Goal: Use online tool/utility: Utilize a website feature to perform a specific function

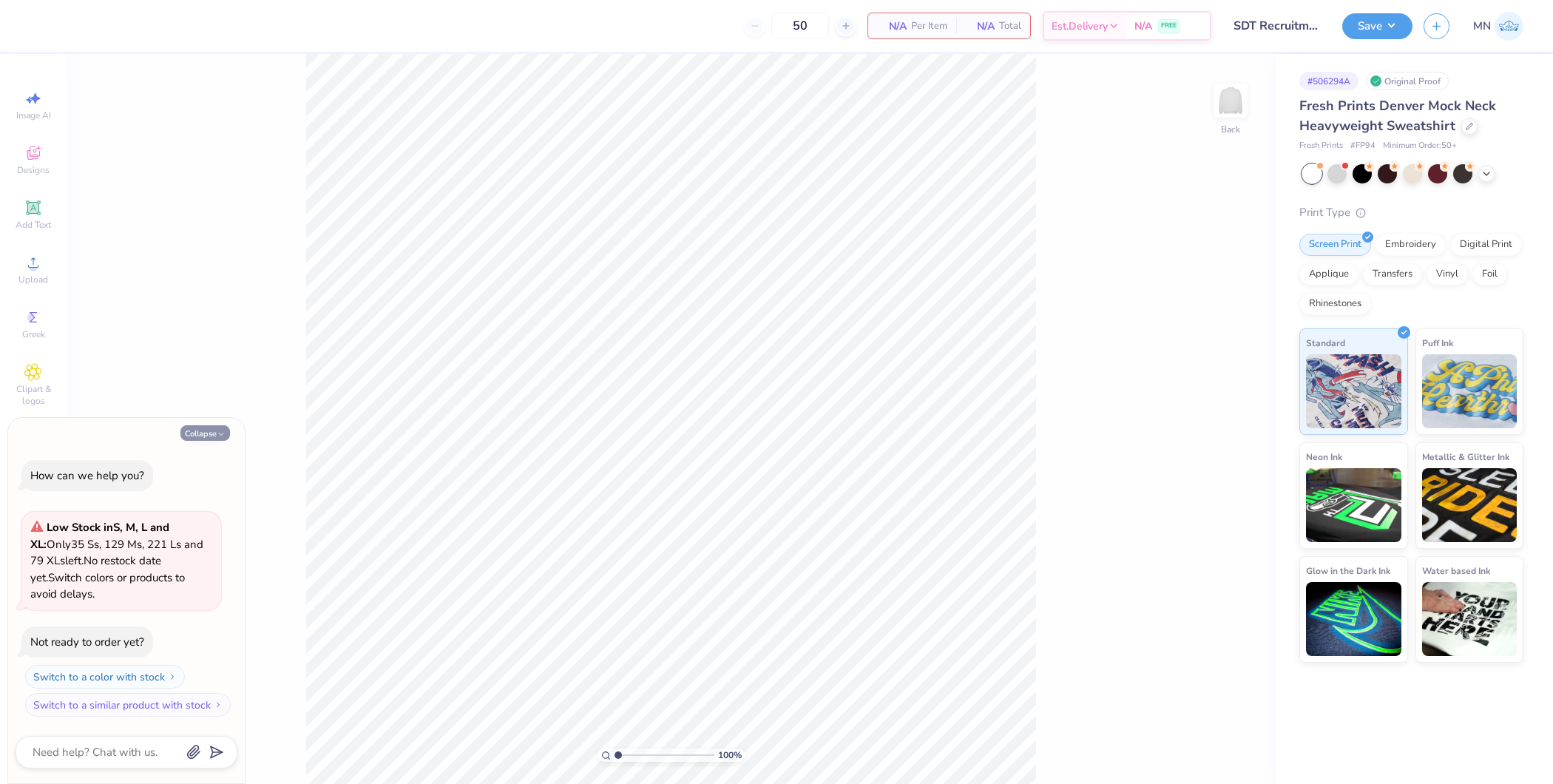
click at [204, 437] on button "Collapse" at bounding box center [204, 433] width 50 height 15
type textarea "x"
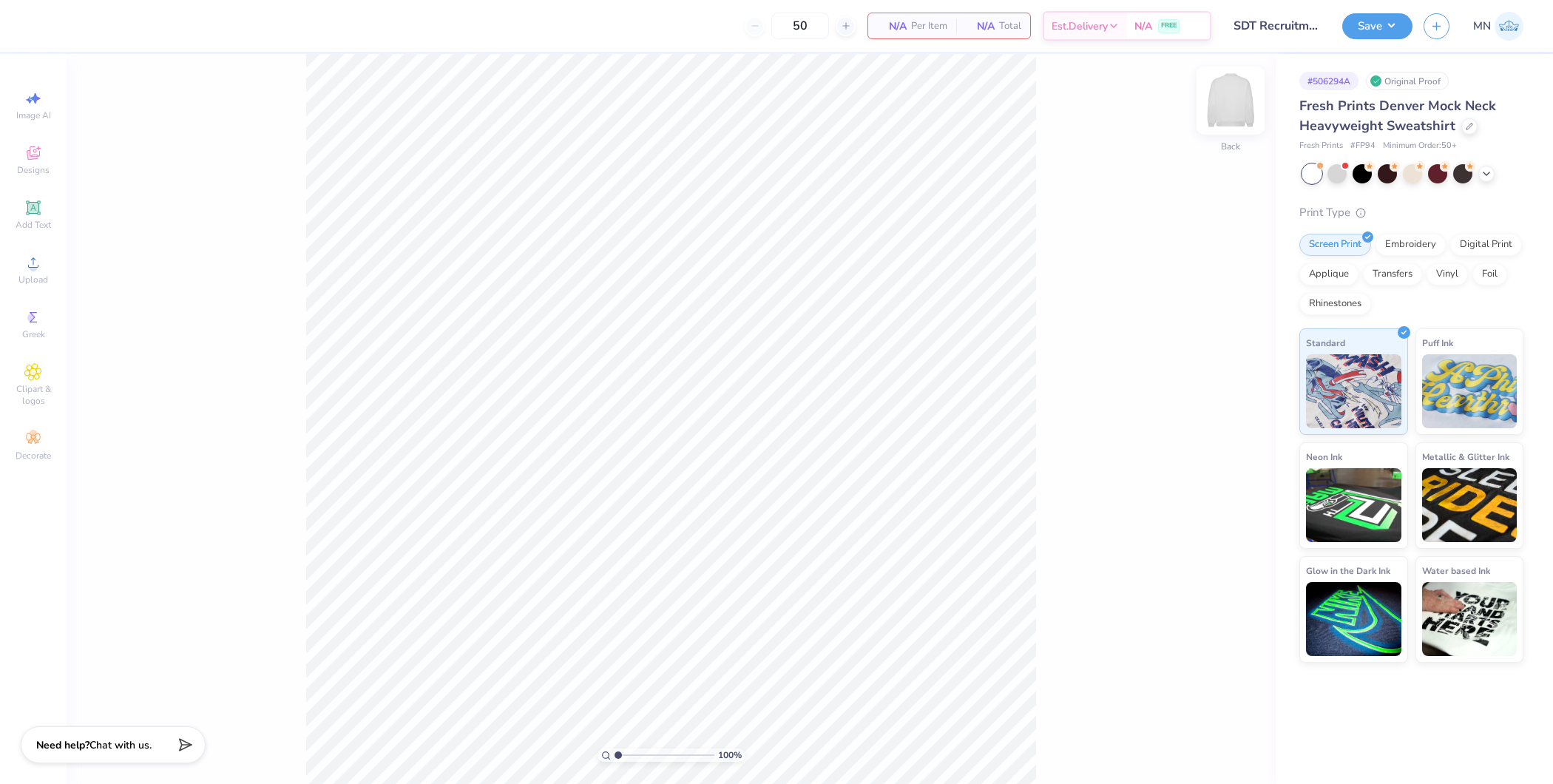
click at [1234, 125] on img at bounding box center [1230, 100] width 59 height 59
click at [30, 269] on circle at bounding box center [33, 267] width 8 height 8
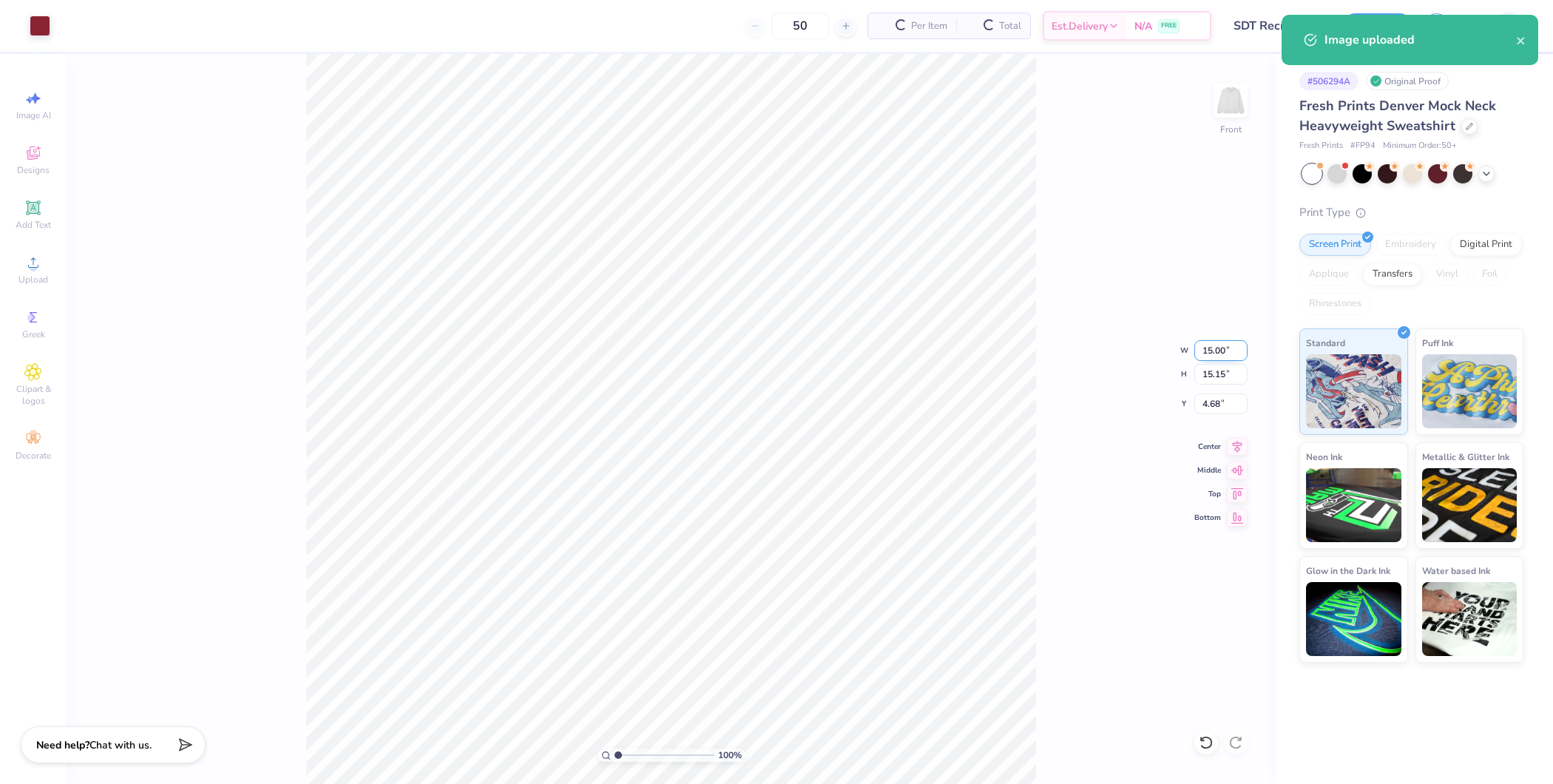
click at [1210, 352] on input "15.00" at bounding box center [1220, 351] width 54 height 21
type input "12.00"
type input "12.12"
type input "6.19"
click at [31, 204] on icon at bounding box center [33, 207] width 11 height 11
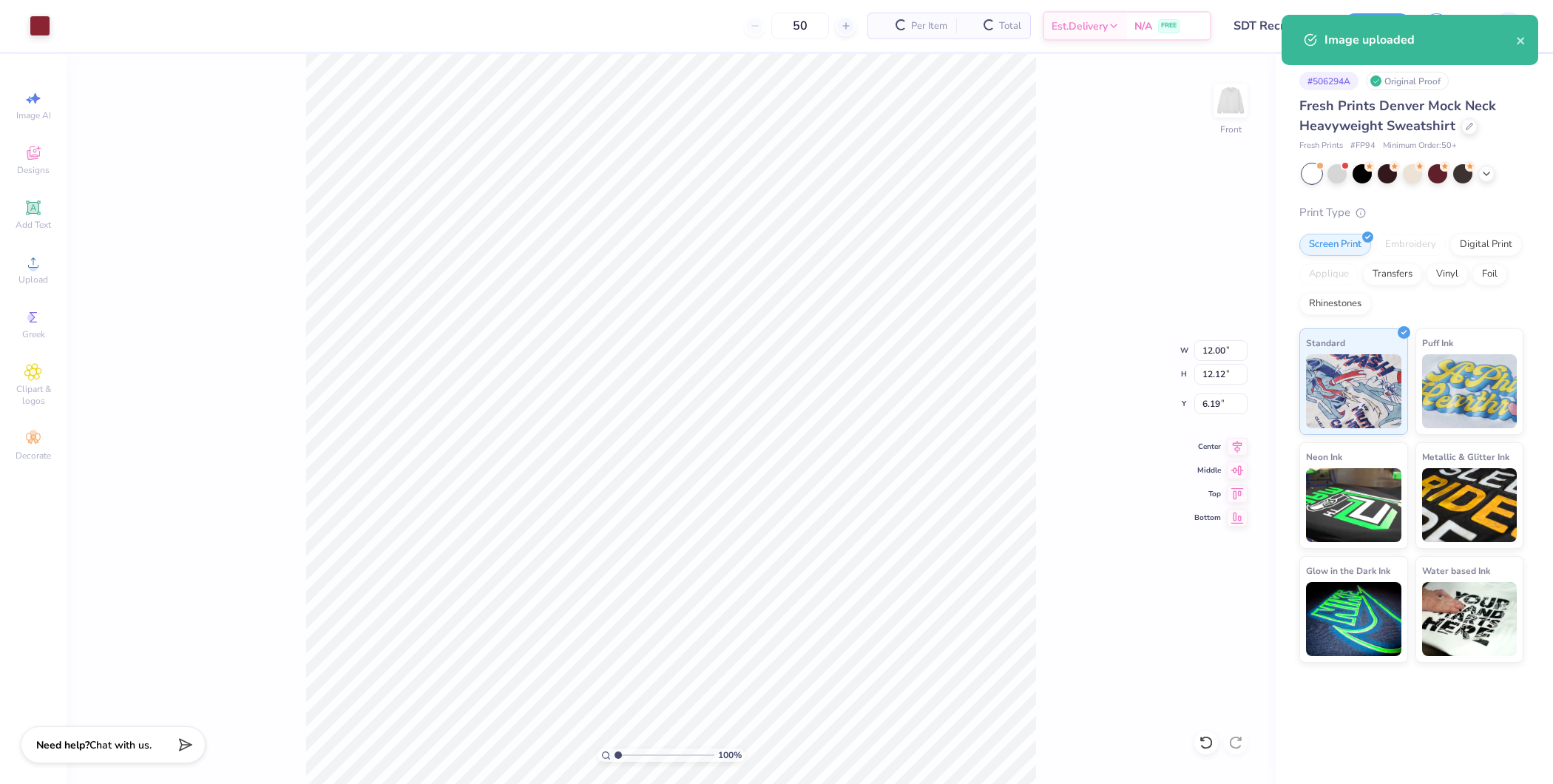
type input "5.84"
type input "1.69"
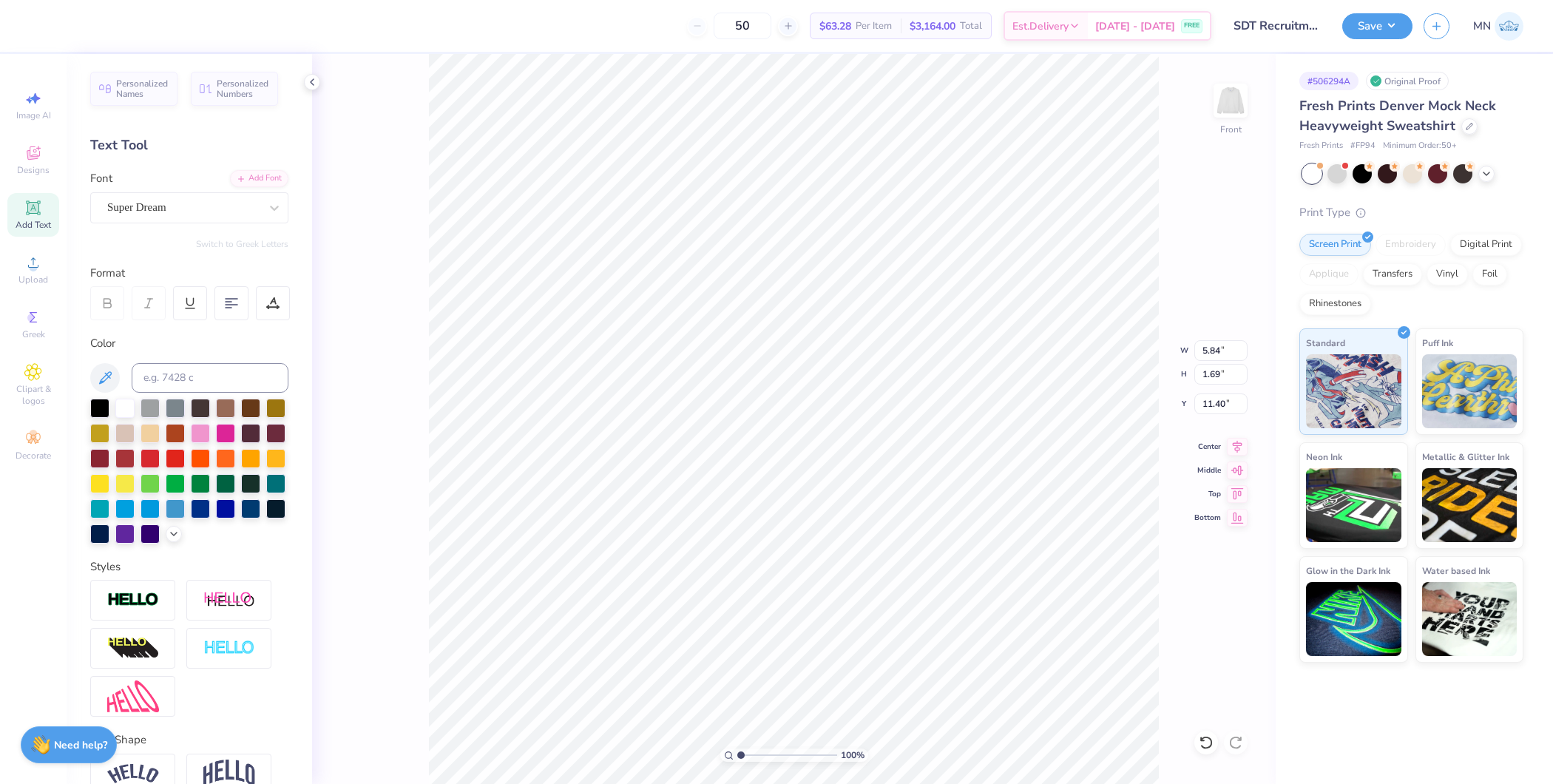
type input "3.42"
type input "12.00"
type input "12.12"
type input "6.19"
type input "5.84"
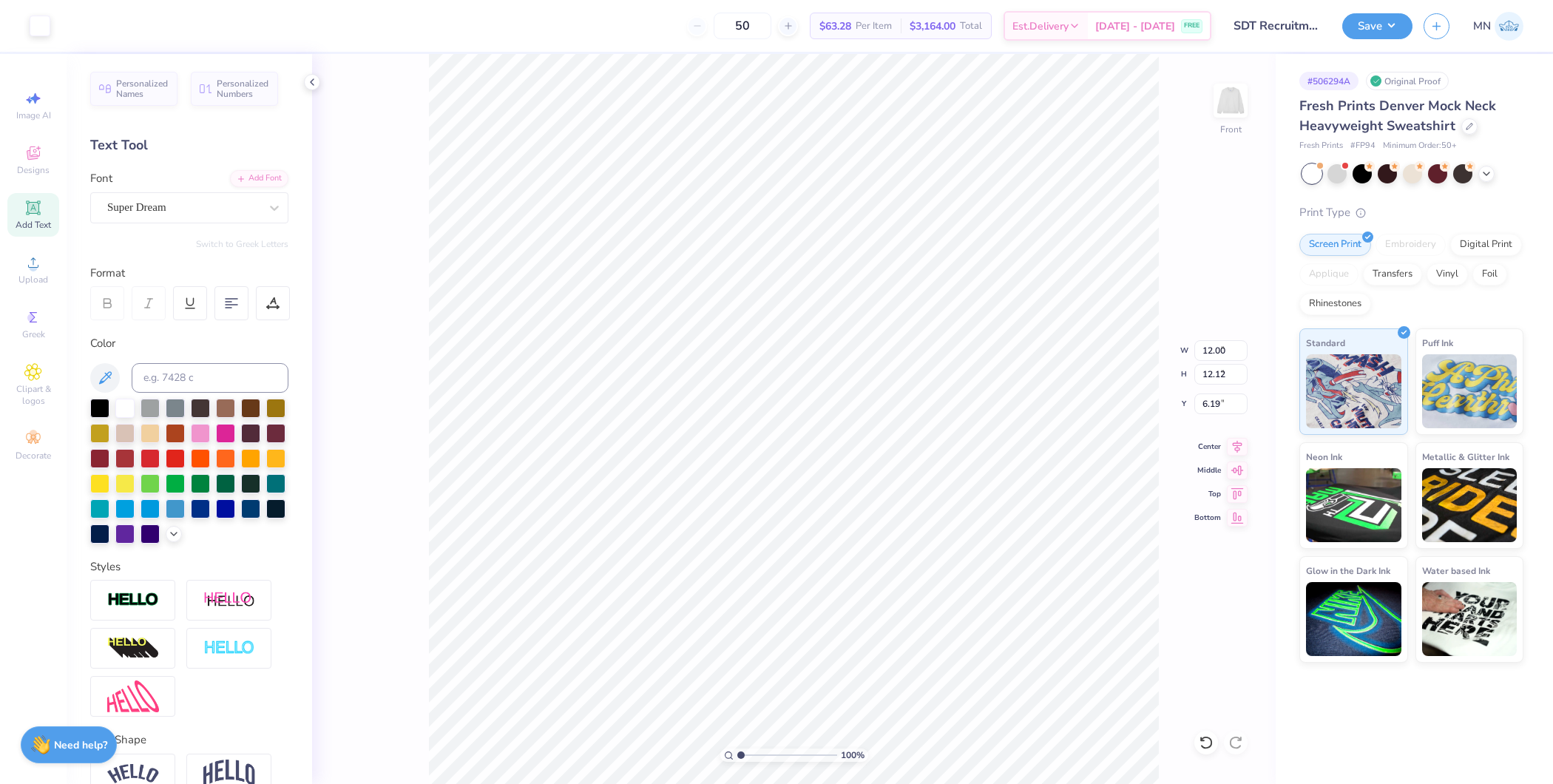
type input "1.69"
type input "3.42"
click at [203, 383] on input at bounding box center [210, 377] width 156 height 29
type input "202"
click at [233, 171] on div "Add Font" at bounding box center [259, 177] width 58 height 17
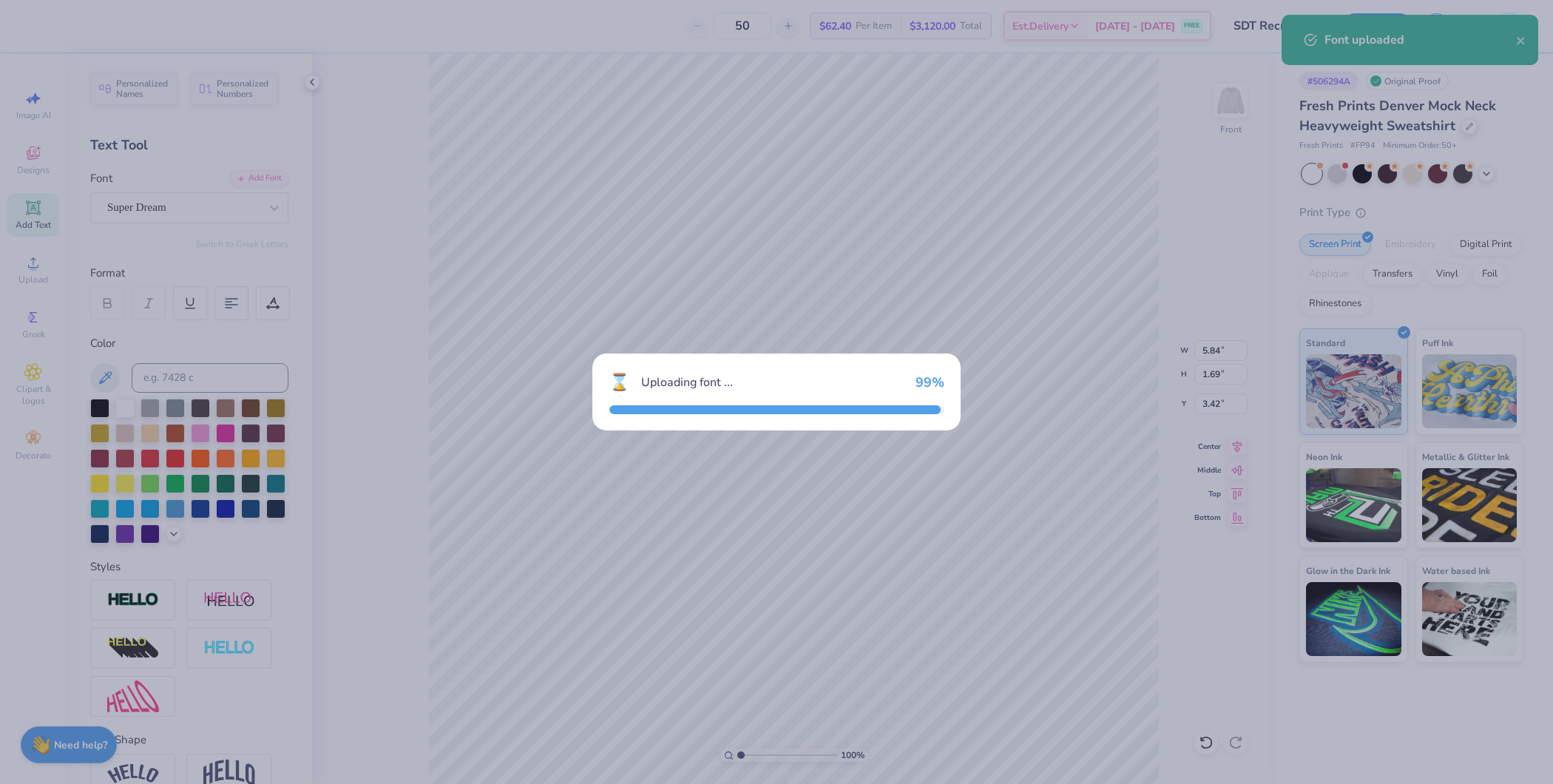
type input "8.21"
type input "1.89"
type input "3.32"
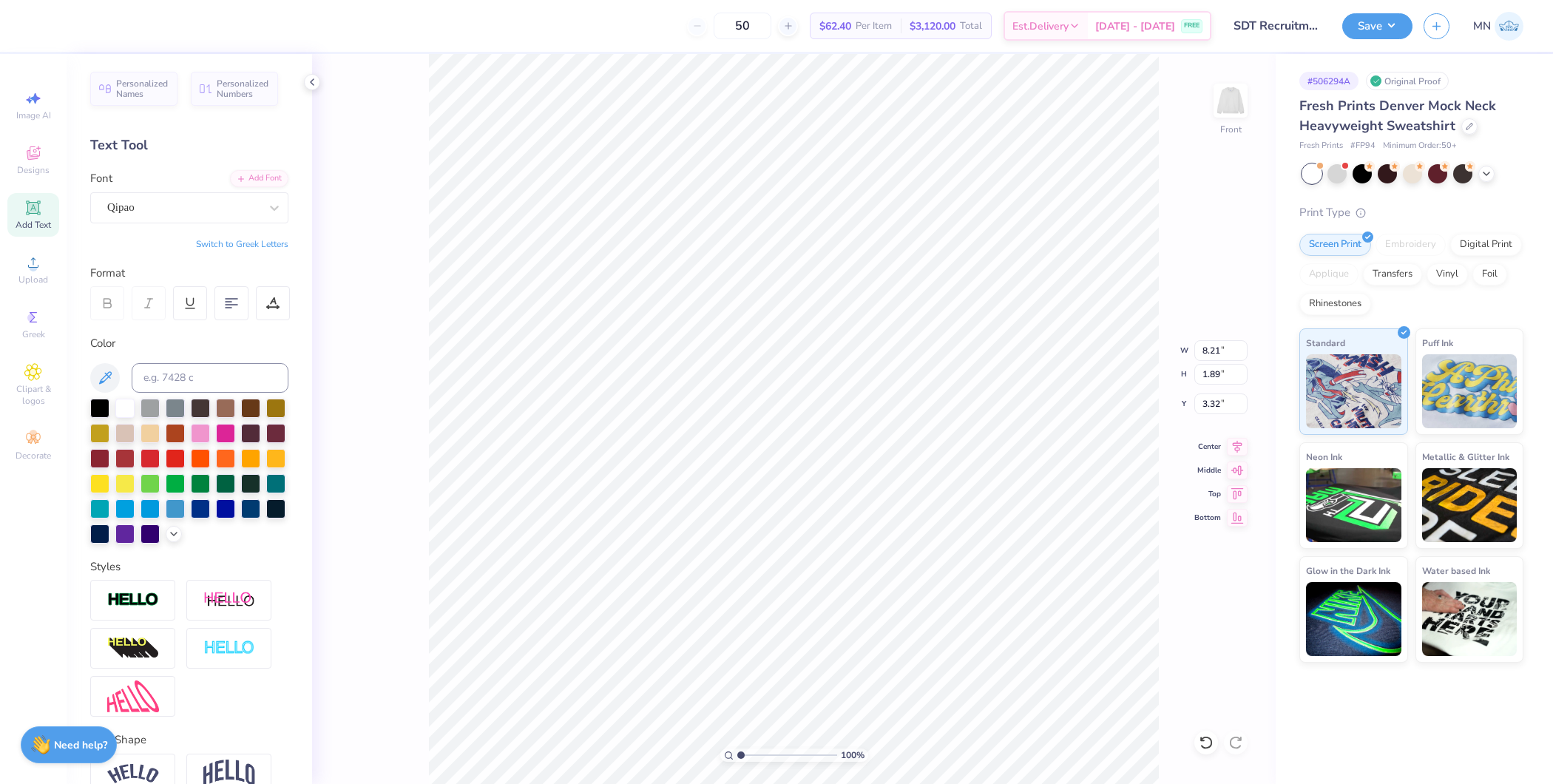
scroll to position [15, 6]
type textarea "SIGMA DELTA TAU"
type input "10.47"
type input "0.69"
type input "5.13"
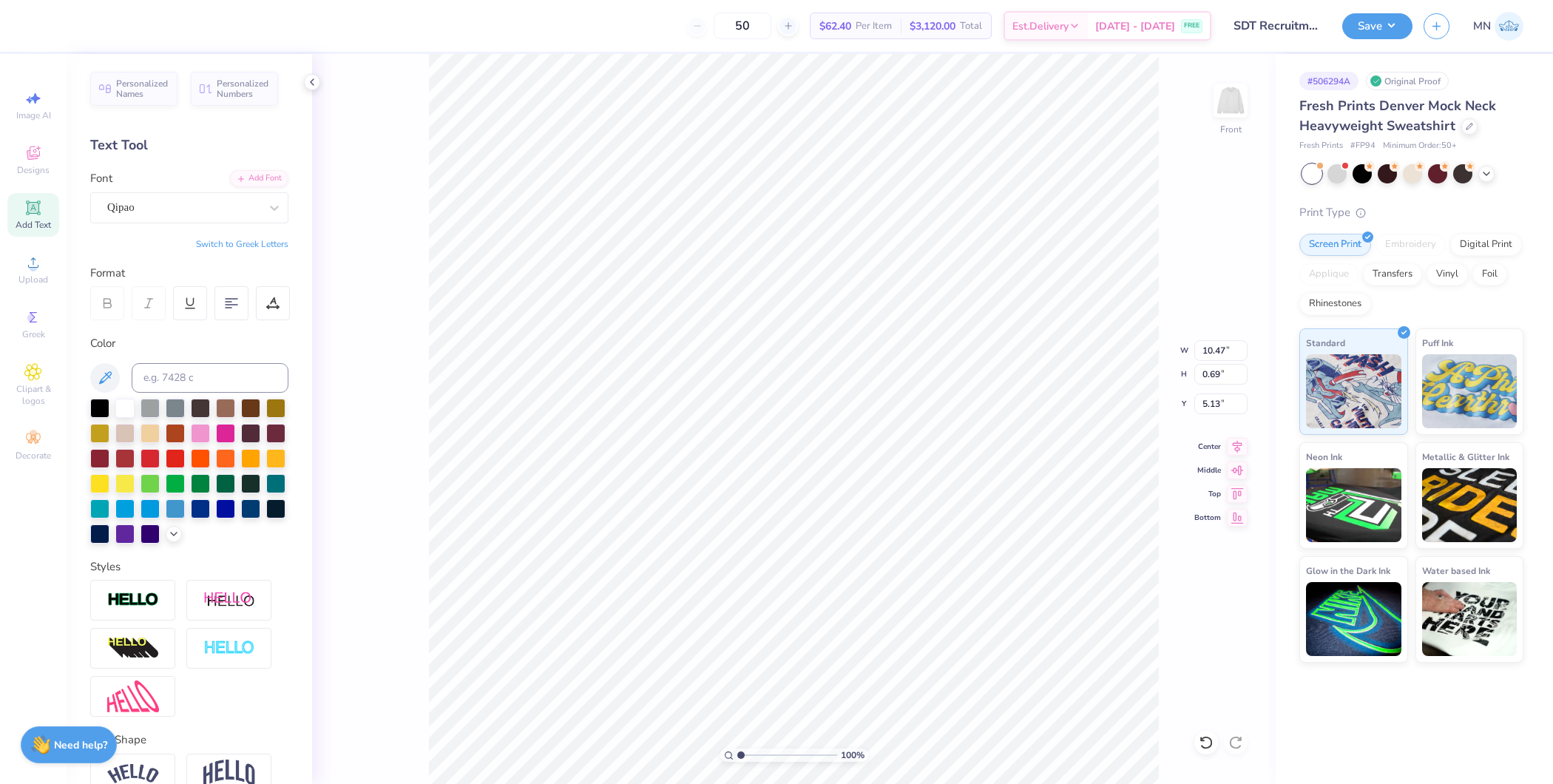
type input "11.10"
type input "0.73"
type input "5.09"
click at [1218, 352] on input "11.10" at bounding box center [1220, 351] width 54 height 21
type input "12.00"
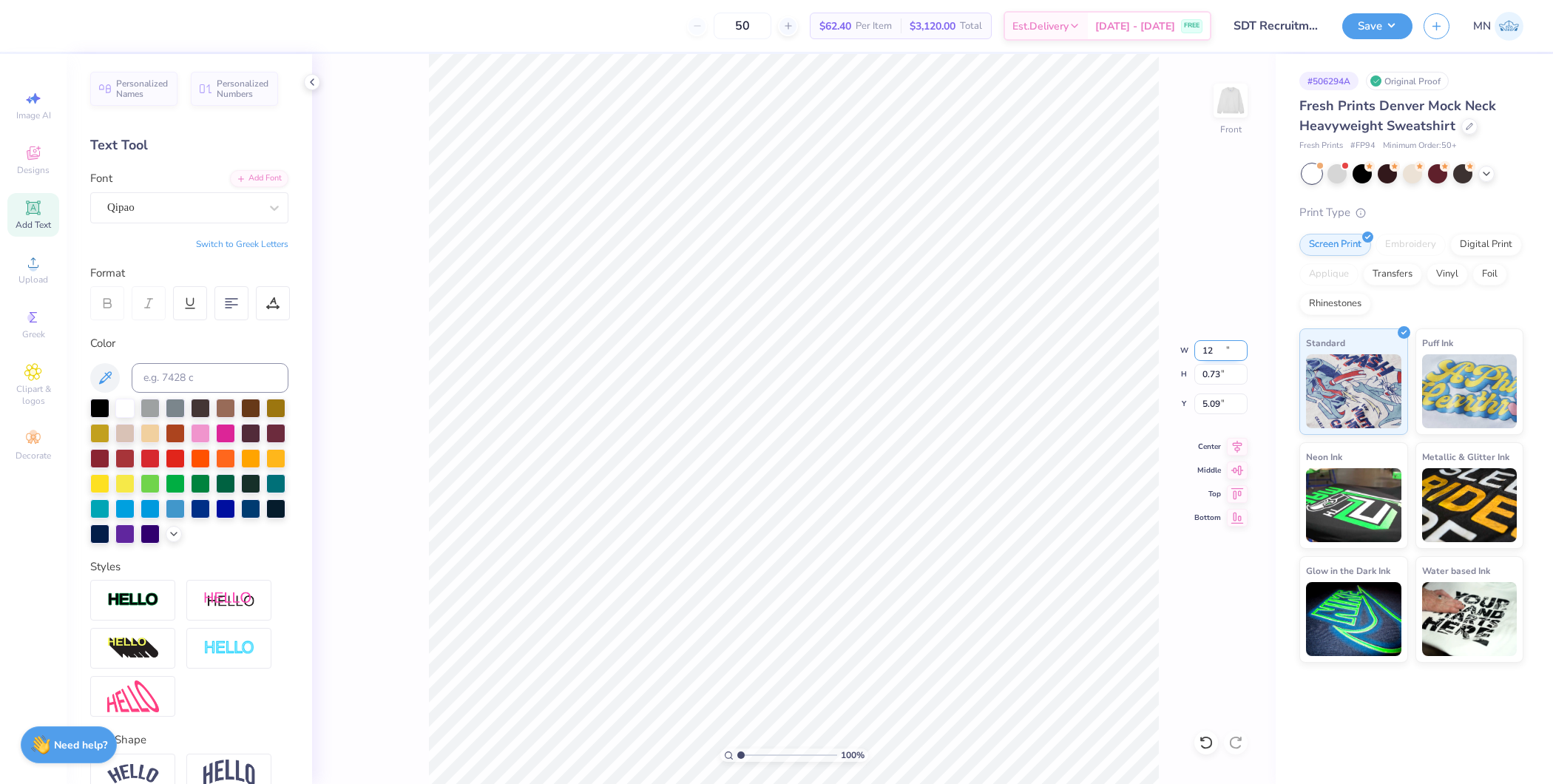
type input "0.79"
type input "5.06"
click at [868, 378] on li "Duplicate" at bounding box center [880, 379] width 116 height 29
type input "18.73"
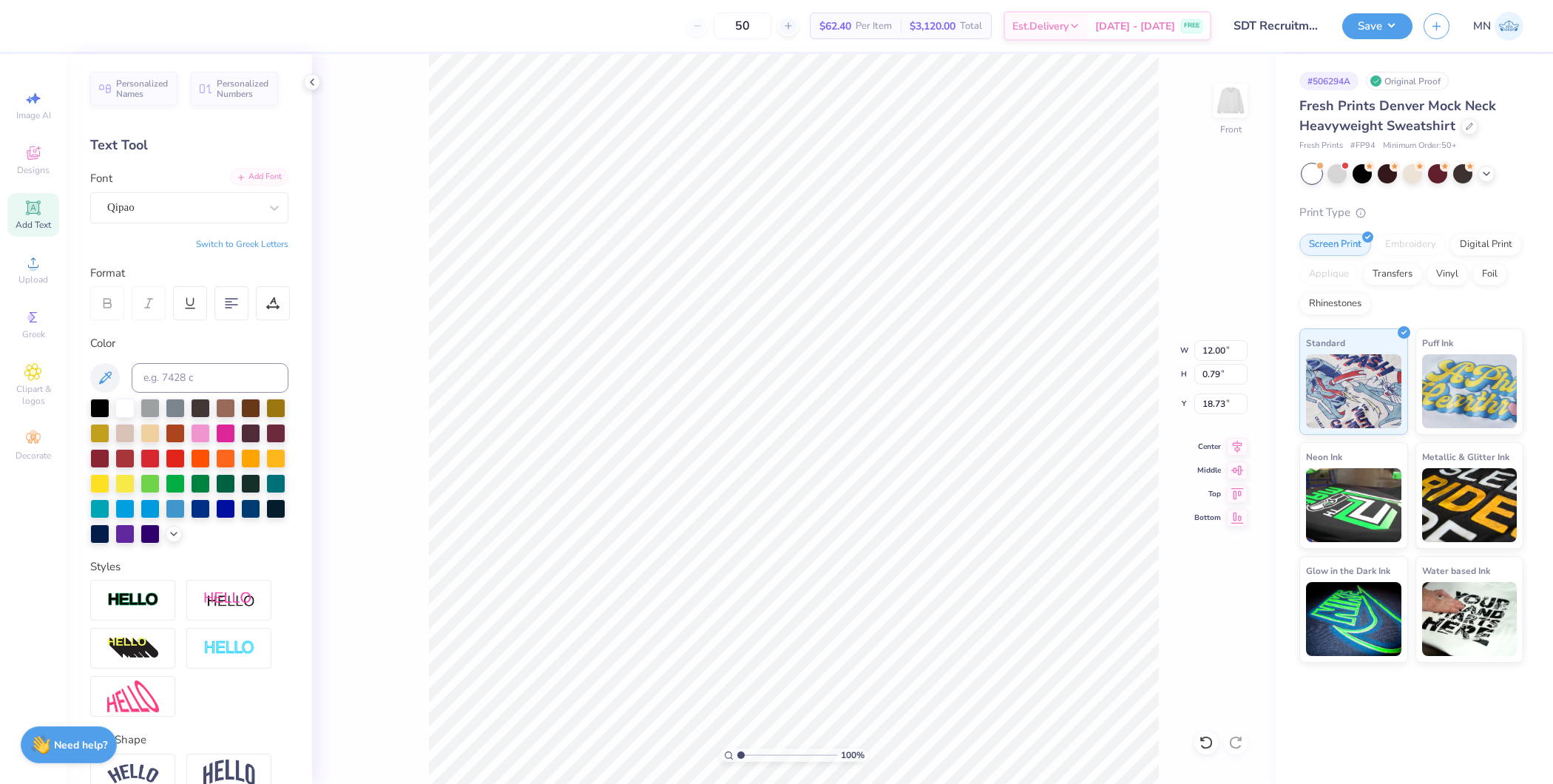
click at [239, 173] on div "Add Font" at bounding box center [259, 177] width 58 height 17
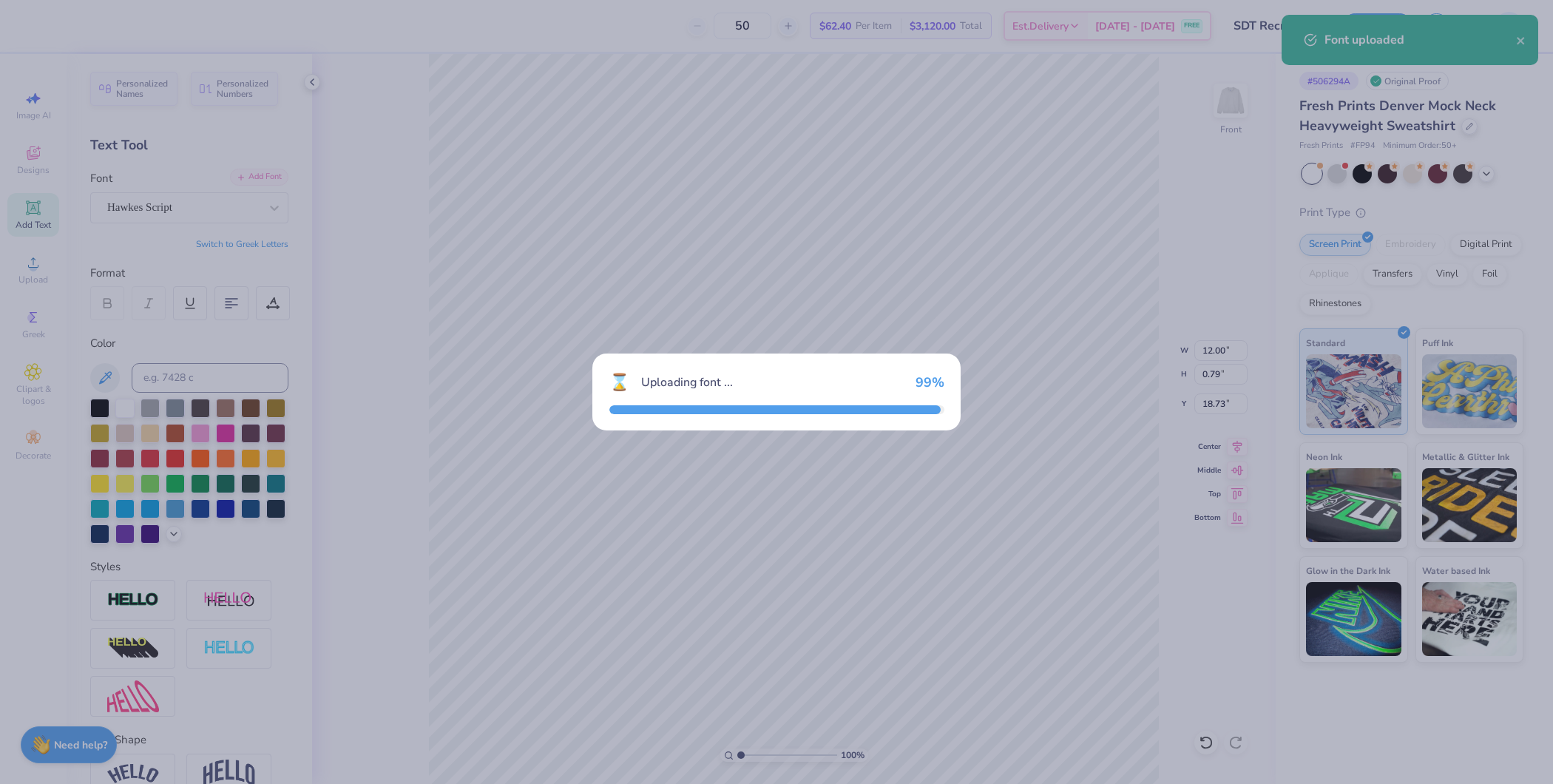
type input "7.13"
type input "0.60"
type input "18.82"
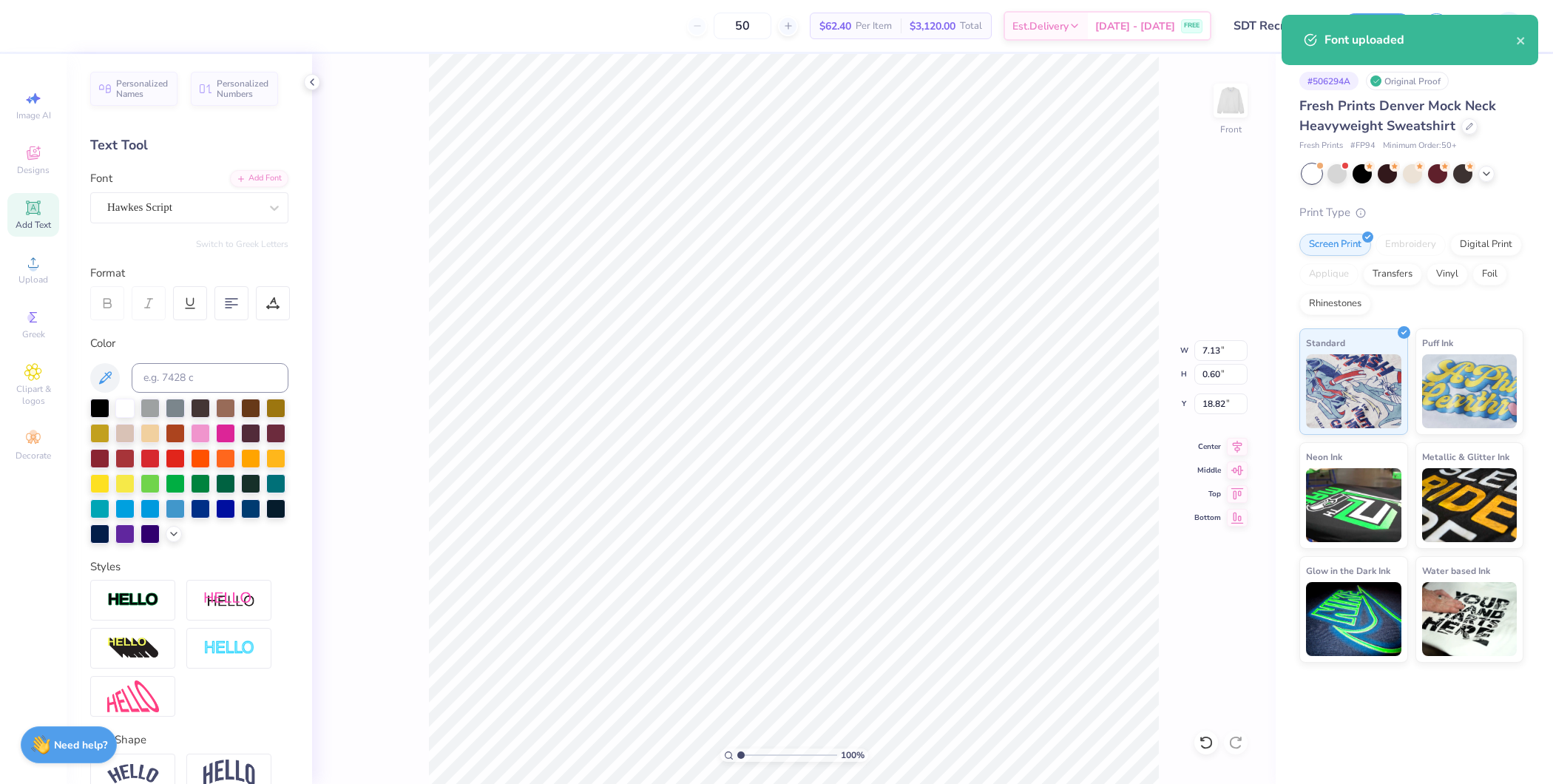
paste textarea "[US_STATE] or nowhere"
type textarea "[US_STATE] or nowhere"
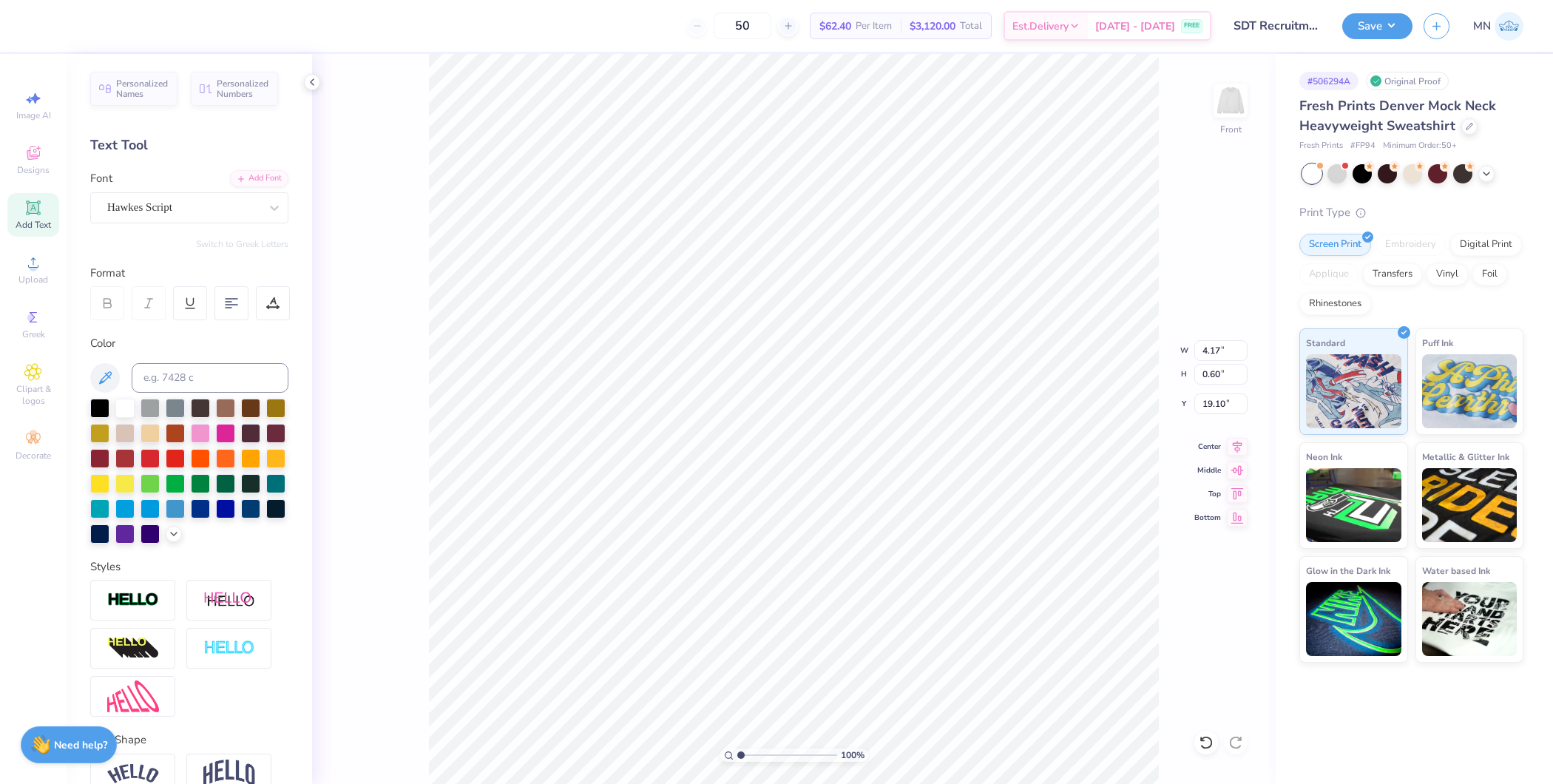
type input "4.17"
type input "0.60"
type input "17.21"
type input "3.31"
type input "0.47"
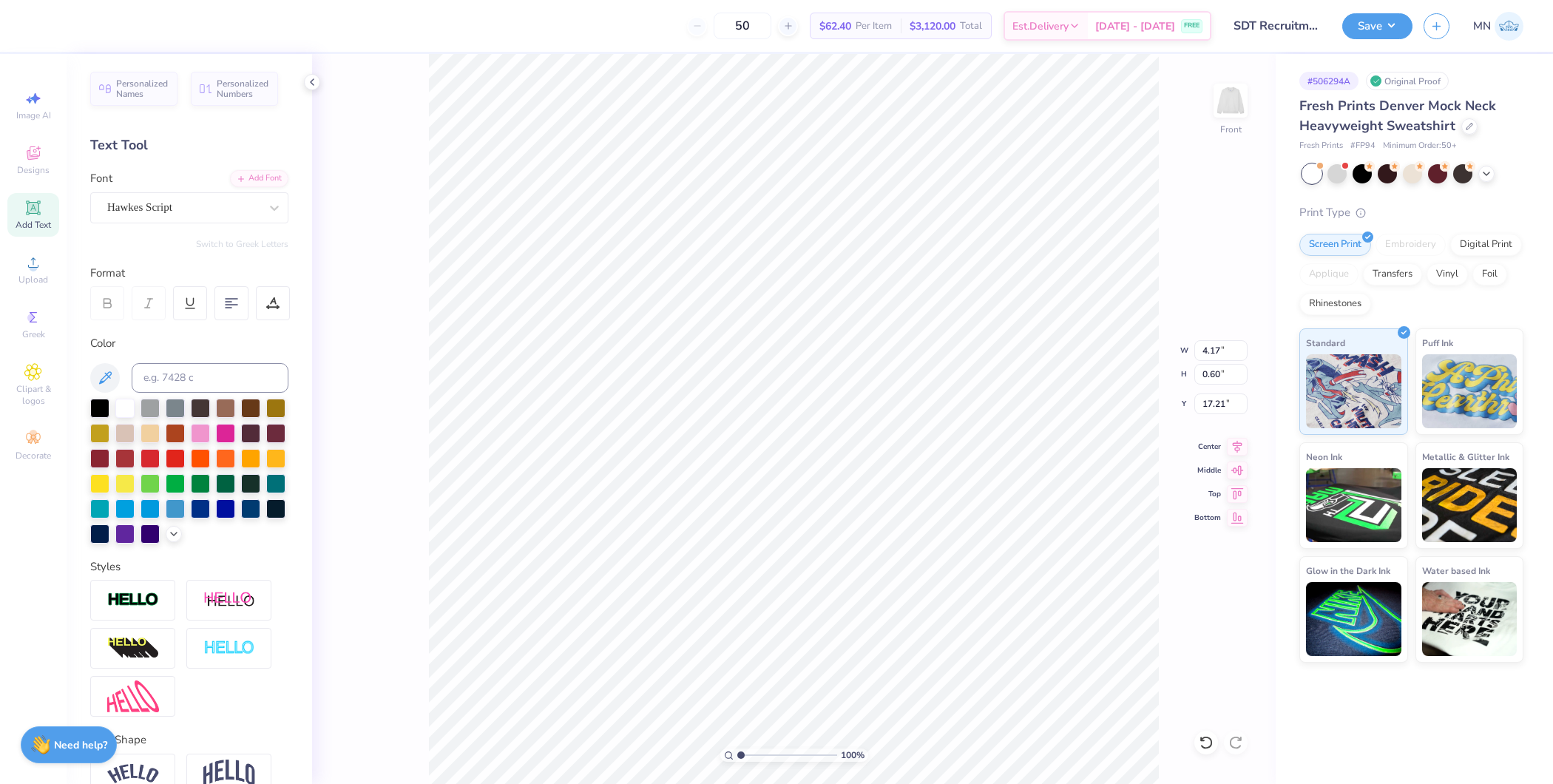
type input "17.34"
type input "5.09"
click at [781, 627] on input "range" at bounding box center [787, 755] width 100 height 13
type textarea "[US_STATE]"
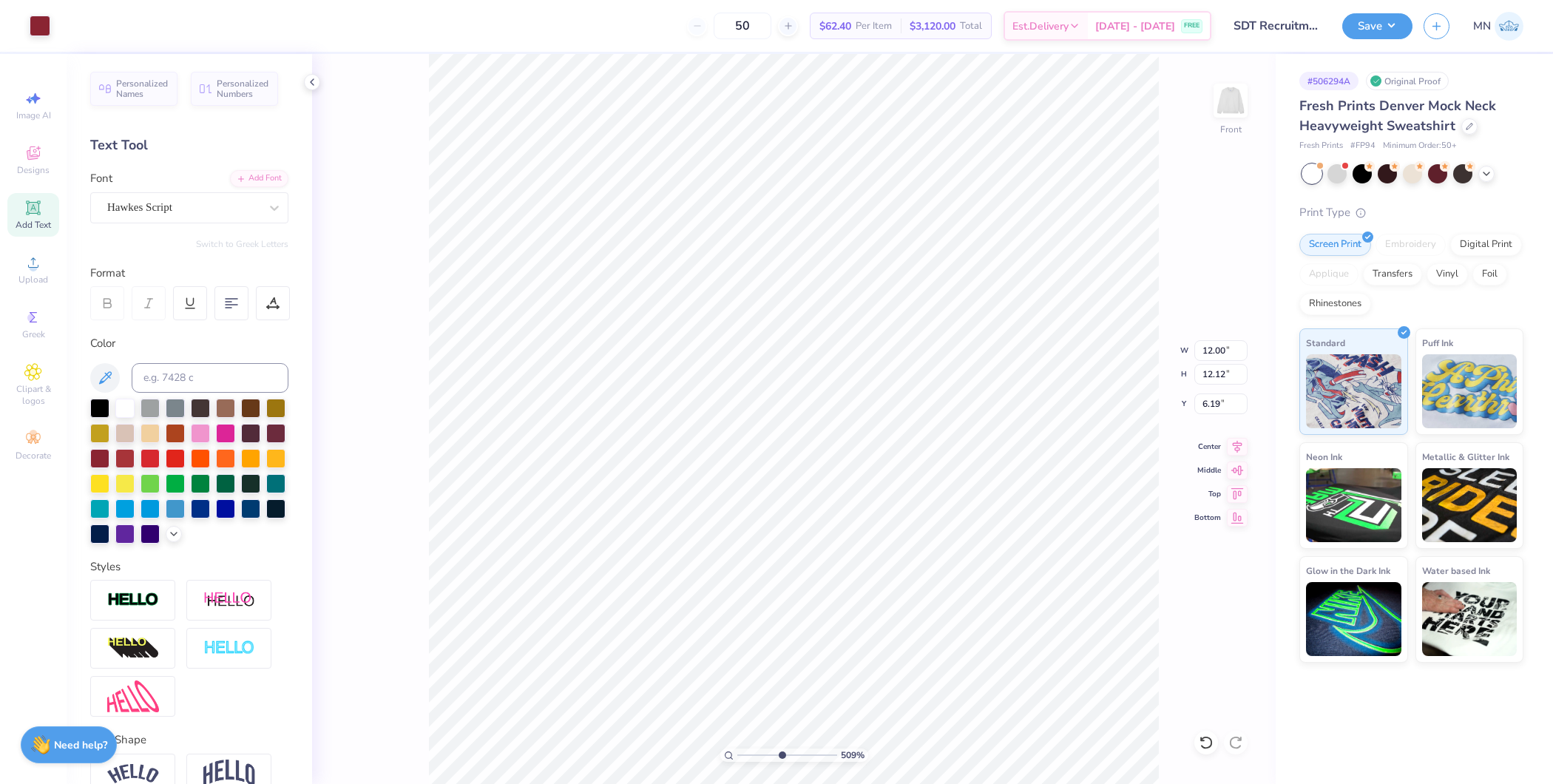
type input "12.00"
type input "12.12"
type input "6.19"
type input "1.52"
type input "0.47"
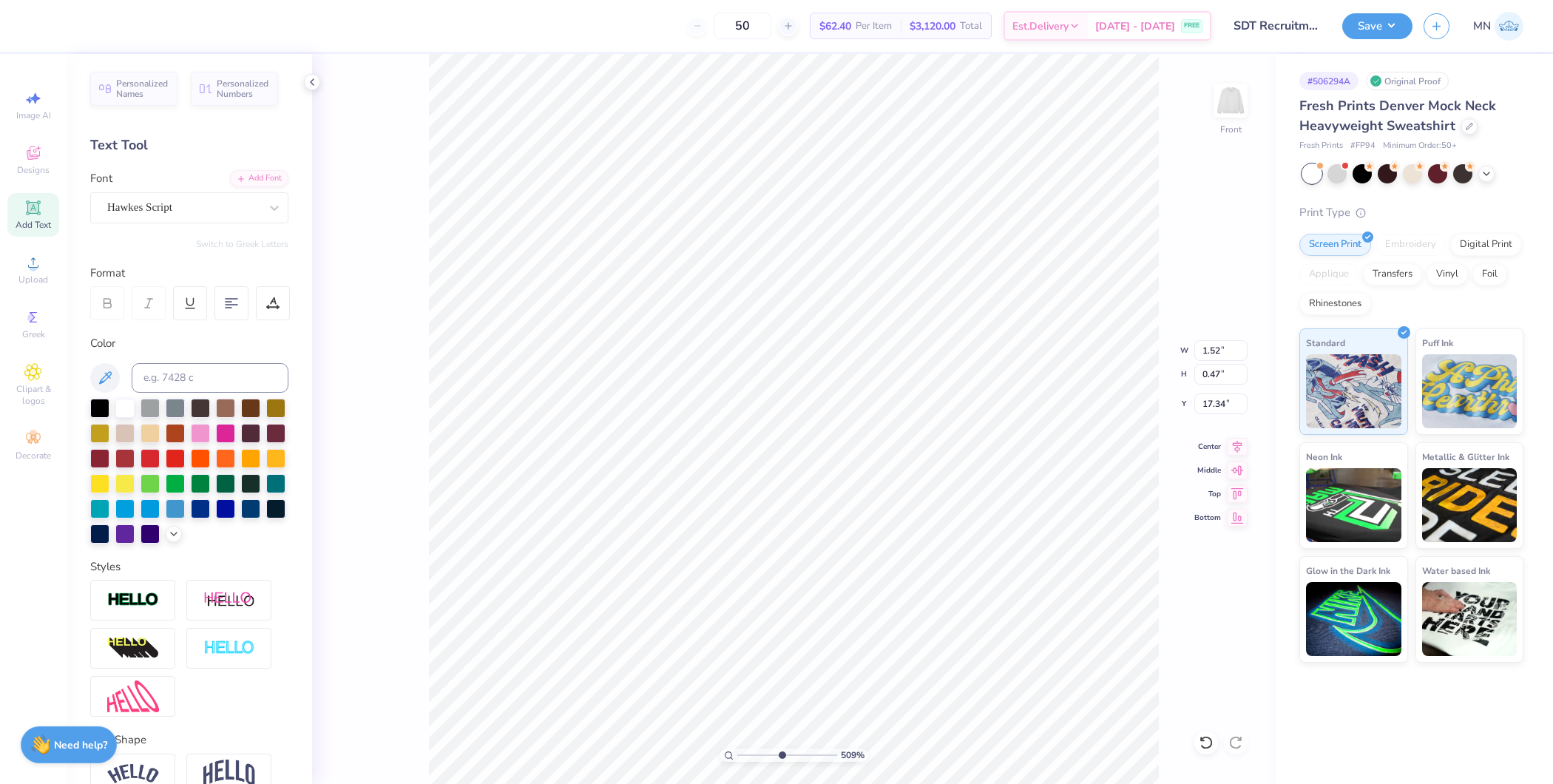
type input "17.14"
type input "2.52"
type input "0.79"
click at [825, 511] on li "Duplicate" at bounding box center [815, 511] width 116 height 29
type input "17.63"
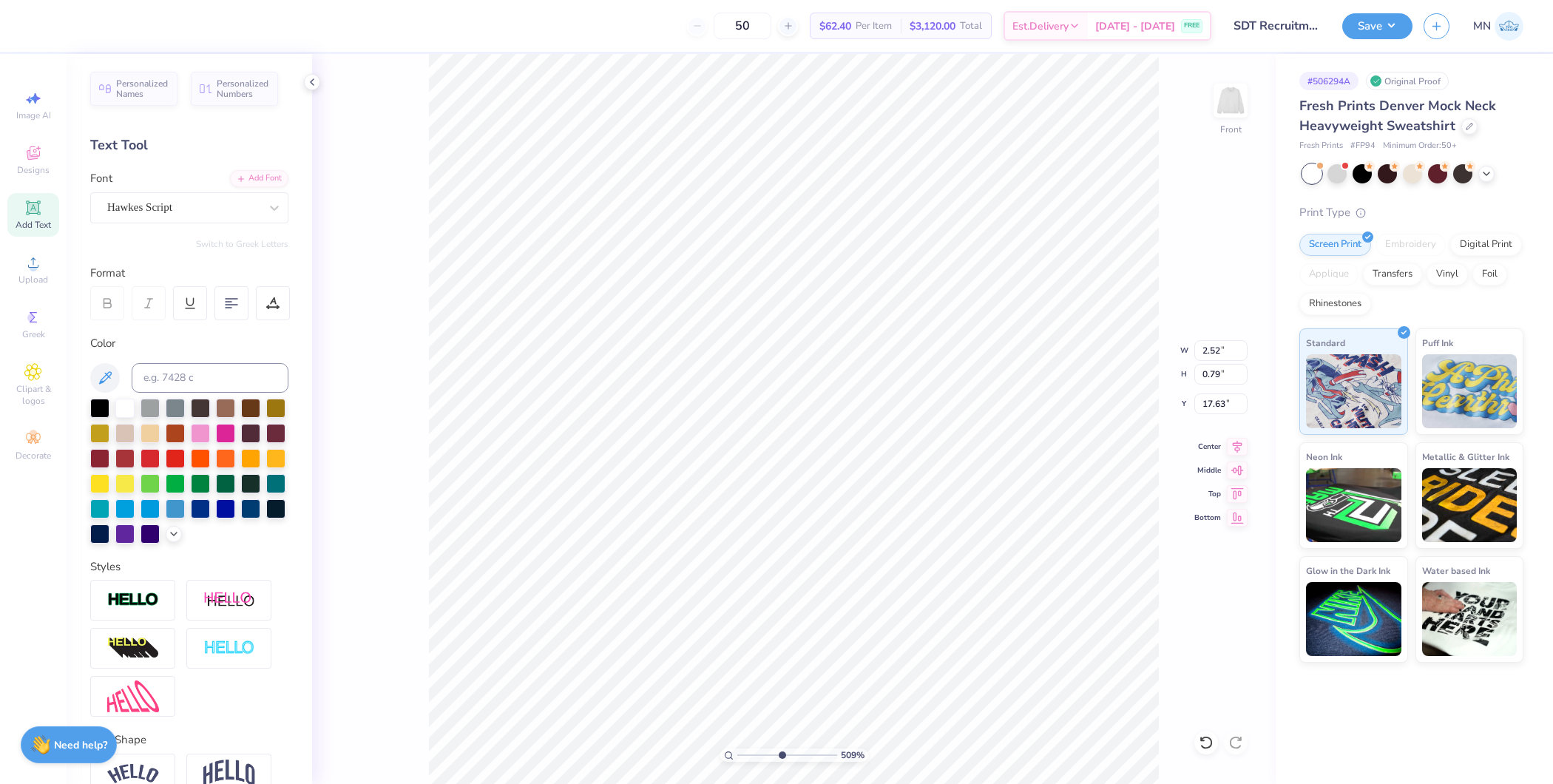
type textarea "or nowhere"
type input "17.66"
type input "1"
click at [672, 627] on div "509 %" at bounding box center [793, 418] width 730 height 730
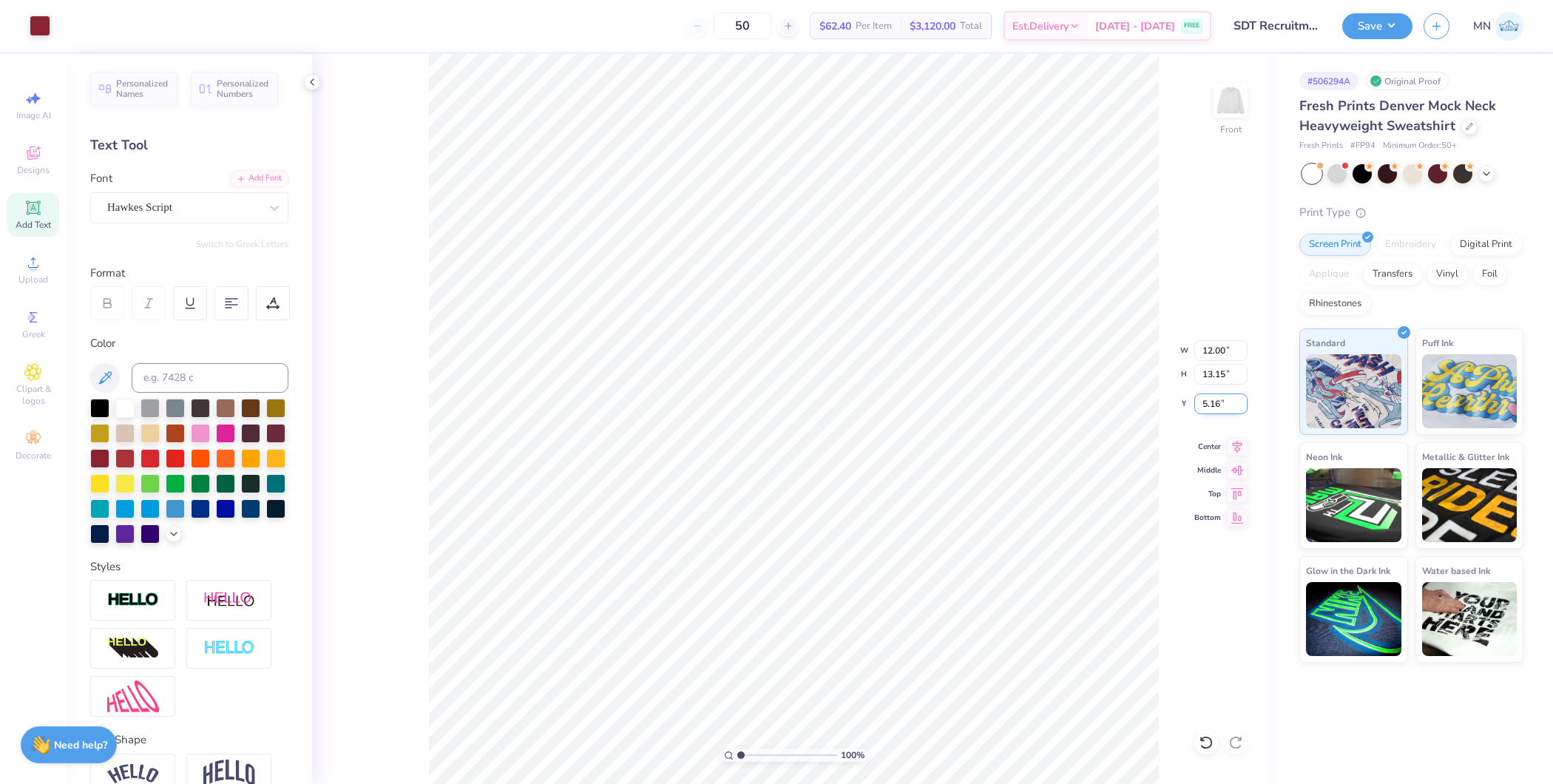
click at [1208, 408] on input "5.16" at bounding box center [1220, 403] width 54 height 21
type input "3.00"
click at [1238, 104] on img at bounding box center [1230, 100] width 59 height 59
click at [1218, 115] on img at bounding box center [1230, 100] width 59 height 59
click at [847, 249] on li "Copy" at bounding box center [857, 245] width 116 height 29
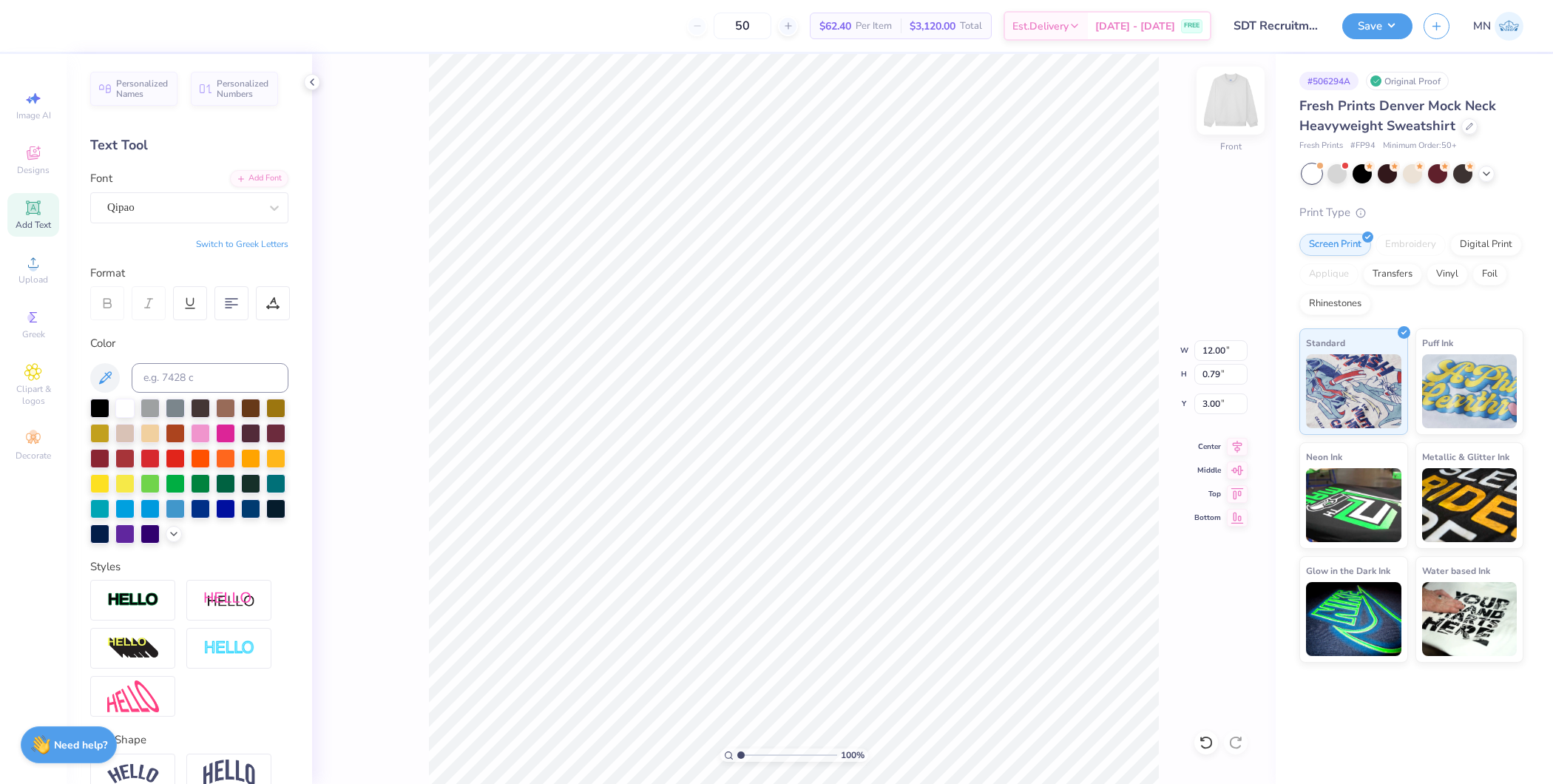
click at [1238, 94] on img at bounding box center [1230, 100] width 59 height 59
click at [842, 424] on li "Paste" at bounding box center [847, 431] width 116 height 29
click at [1218, 342] on input "12.01" at bounding box center [1220, 351] width 54 height 21
type input "4.00"
type input "0.26"
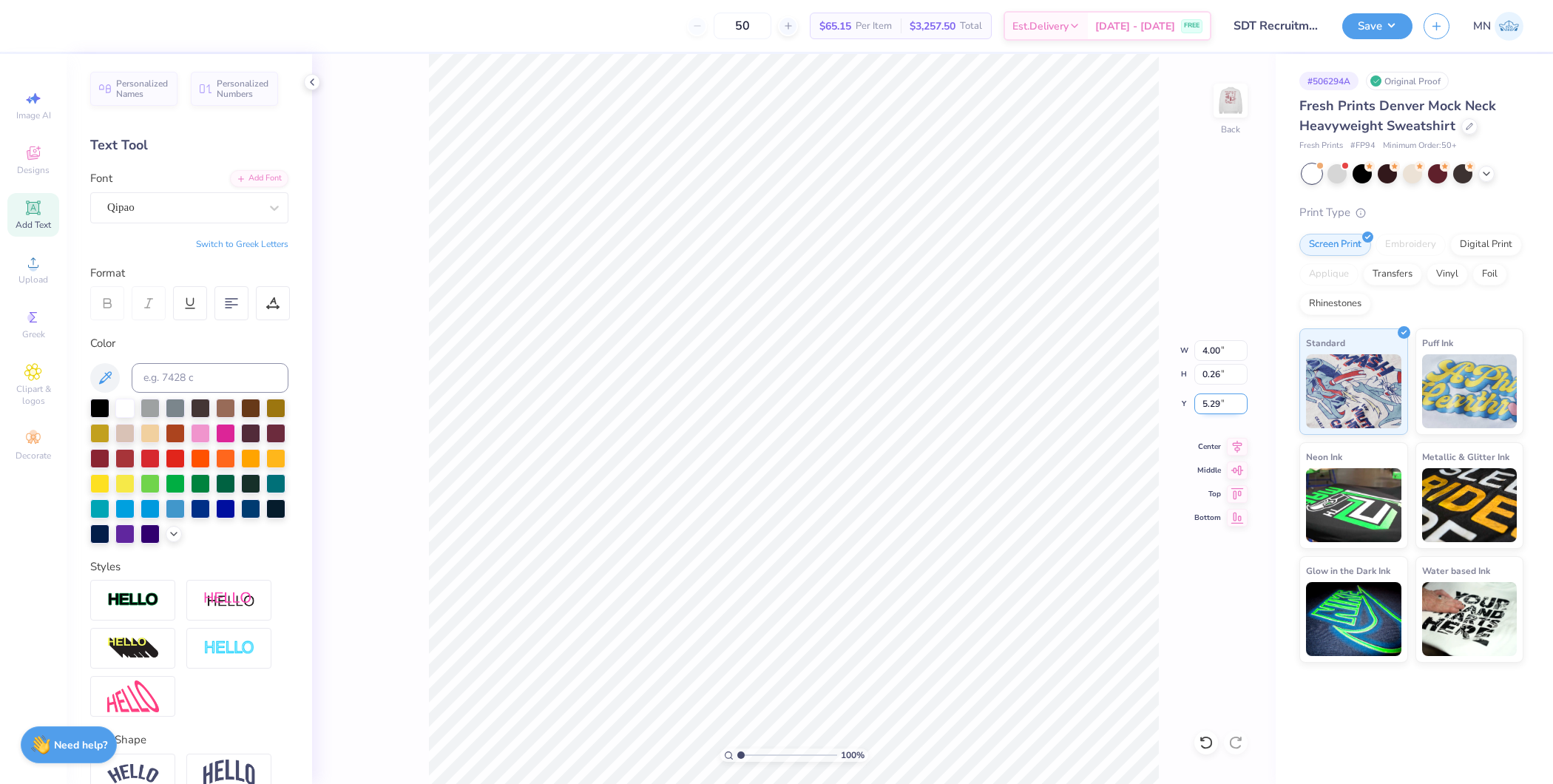
click at [1220, 407] on input "5.29" at bounding box center [1220, 403] width 54 height 21
type input "3.00"
click at [1242, 27] on button "Save" at bounding box center [1377, 24] width 71 height 25
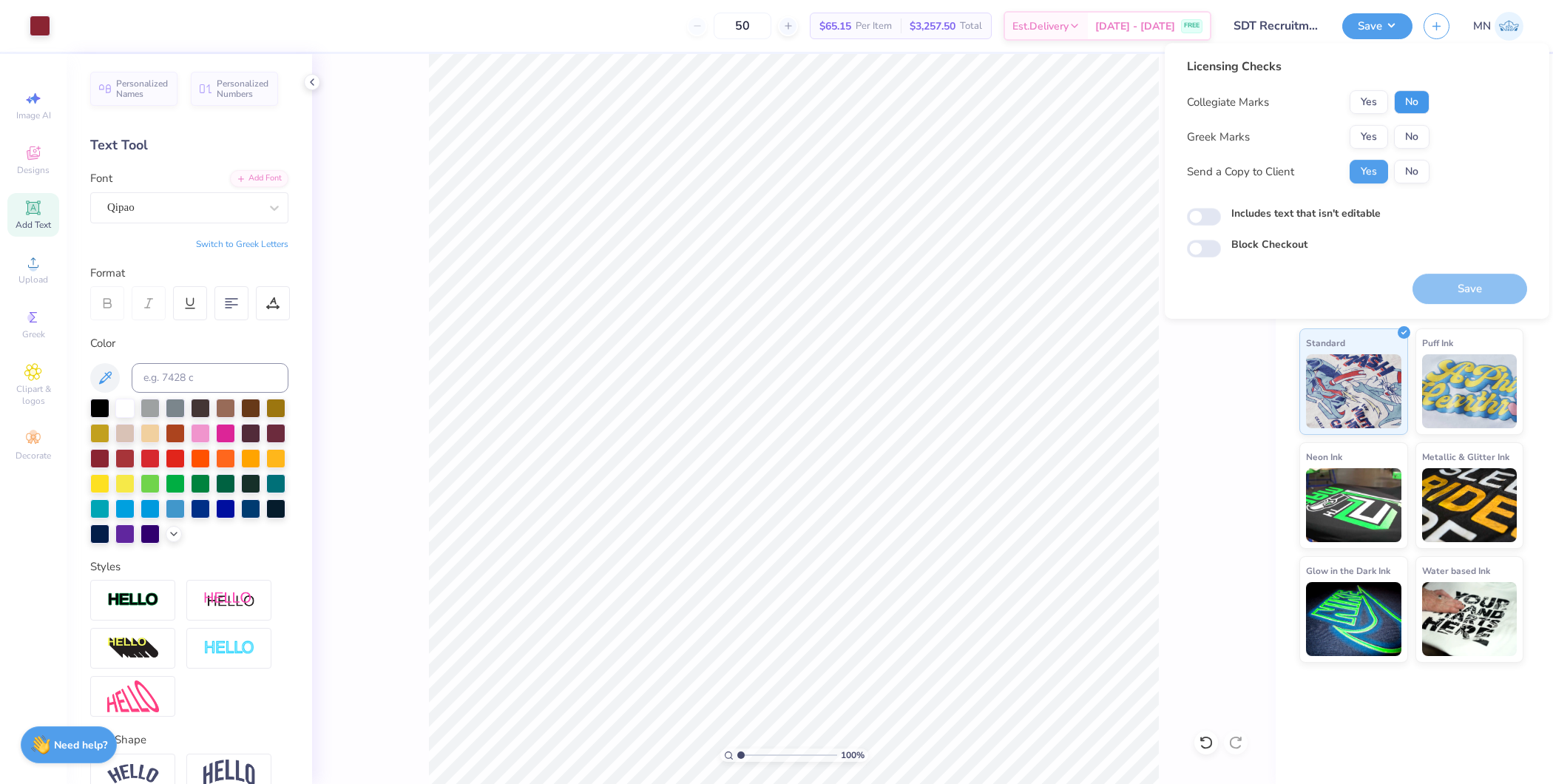
click at [1242, 95] on button "No" at bounding box center [1412, 102] width 36 height 24
click at [1242, 138] on button "Yes" at bounding box center [1368, 137] width 39 height 24
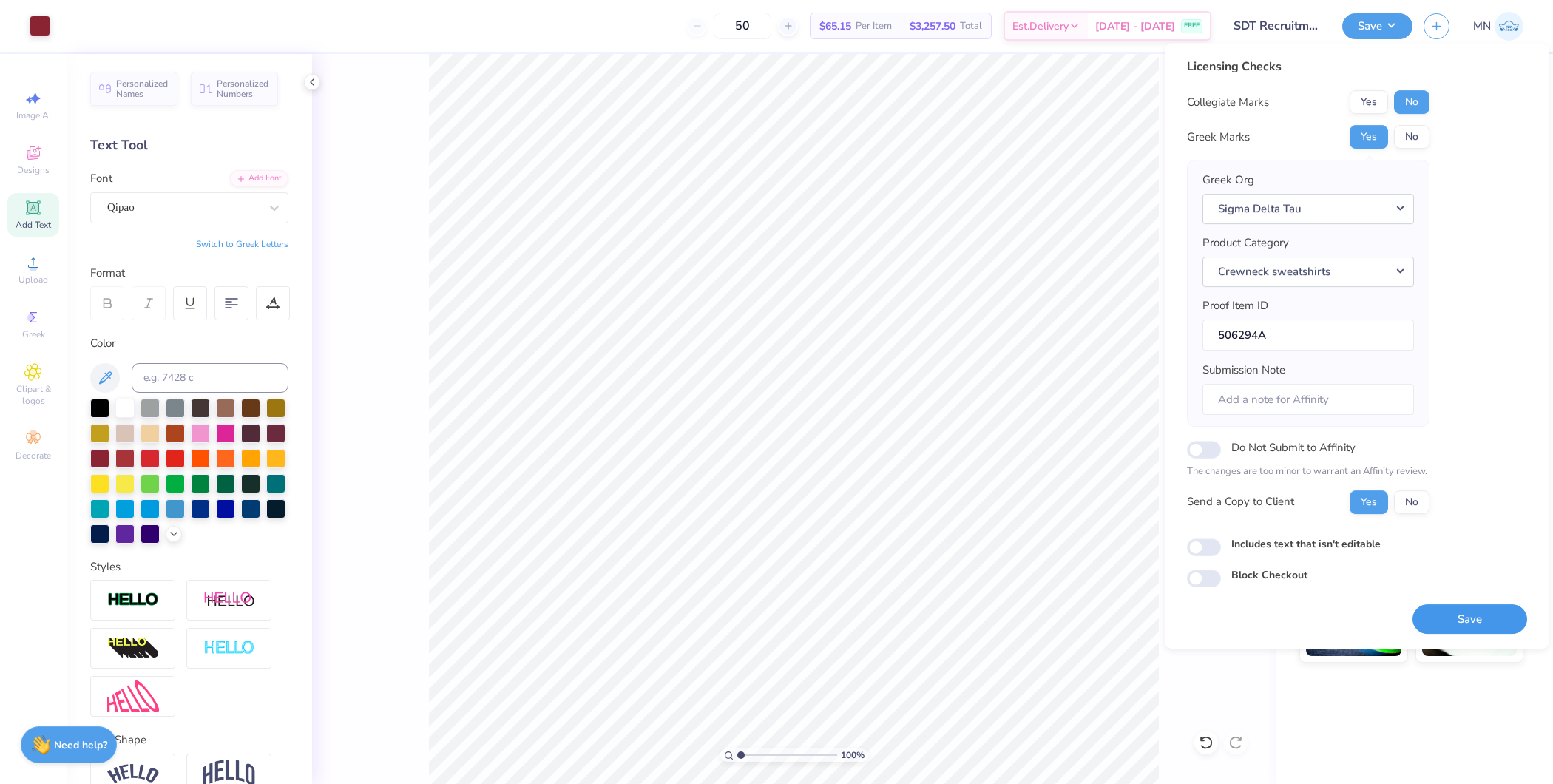
click at [1242, 607] on button "Save" at bounding box center [1470, 619] width 115 height 30
